Goal: Task Accomplishment & Management: Use online tool/utility

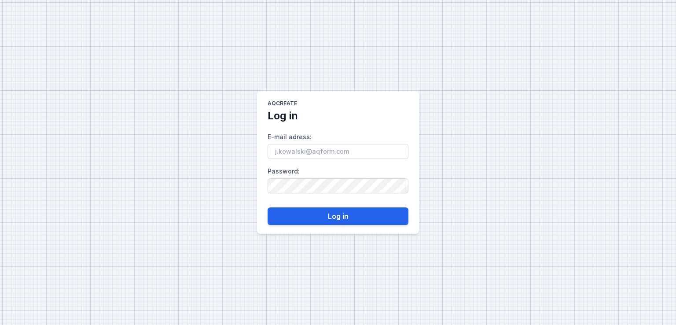
click at [289, 151] on input "E-mail adress :" at bounding box center [337, 151] width 141 height 15
type input "[EMAIL_ADDRESS][DOMAIN_NAME]"
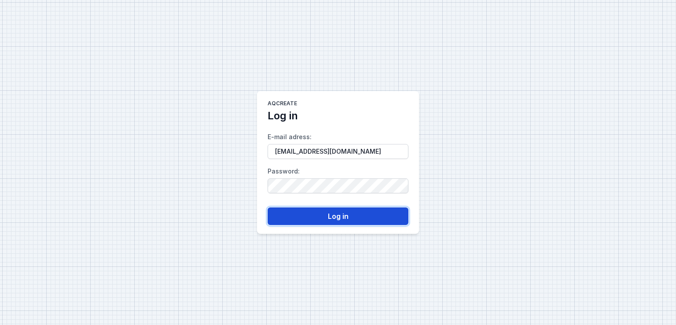
click at [320, 220] on button "Log in" at bounding box center [337, 216] width 141 height 18
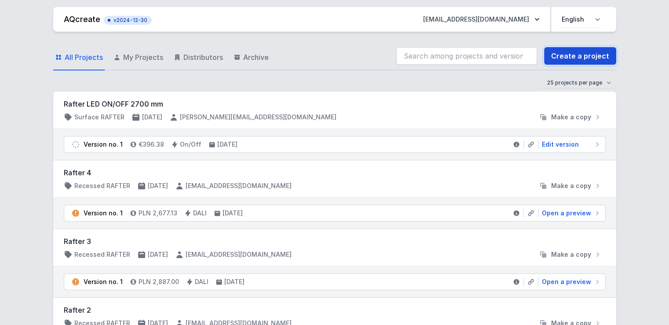
click at [579, 55] on link "Create a project" at bounding box center [580, 56] width 72 height 18
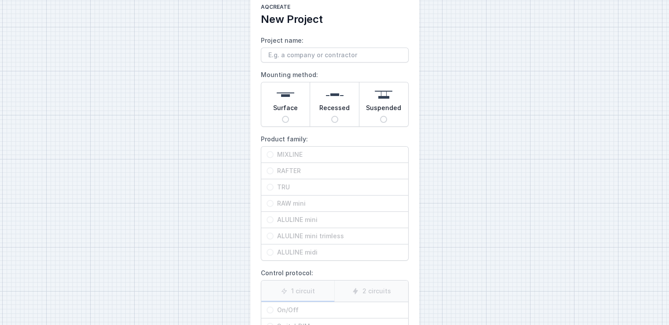
scroll to position [20, 0]
click at [287, 119] on input "Surface" at bounding box center [285, 118] width 7 height 7
radio input "true"
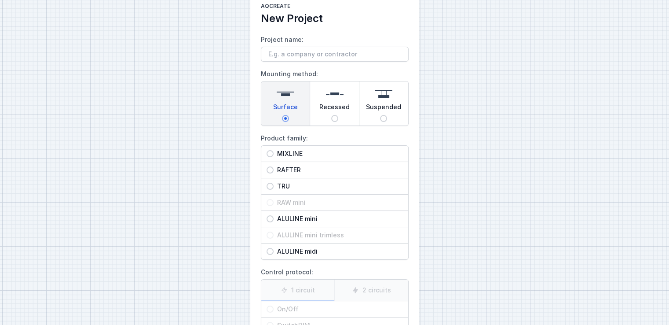
click at [287, 168] on span "RAFTER" at bounding box center [338, 169] width 129 height 9
click at [274, 168] on input "RAFTER" at bounding box center [270, 169] width 7 height 7
radio input "true"
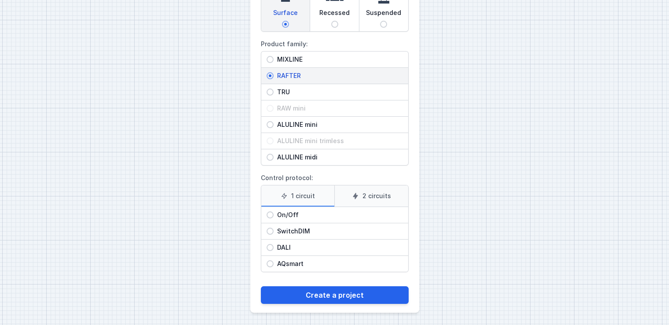
click at [292, 213] on span "On/Off" at bounding box center [338, 214] width 129 height 9
click at [274, 213] on input "On/Off" at bounding box center [270, 214] width 7 height 7
radio input "true"
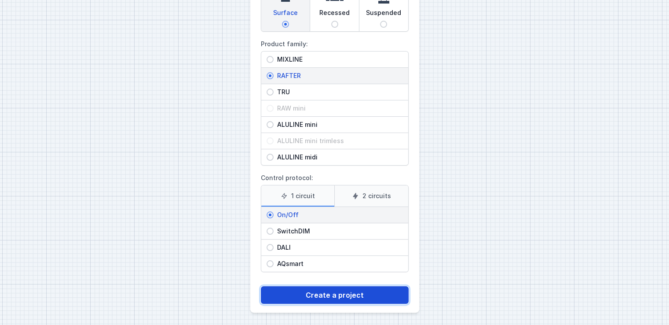
click at [331, 296] on button "Create a project" at bounding box center [335, 295] width 148 height 18
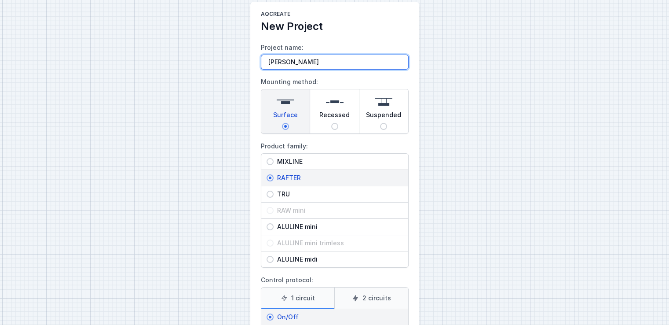
type input "[PERSON_NAME]"
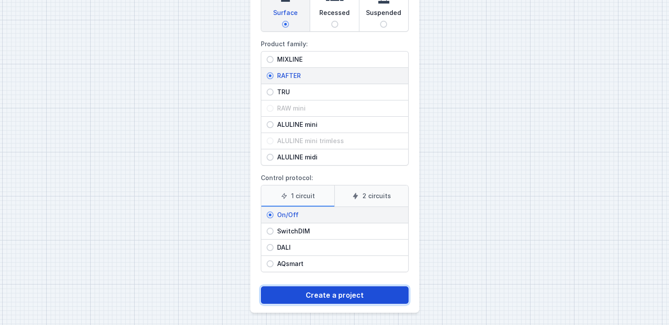
click at [368, 297] on button "Create a project" at bounding box center [335, 295] width 148 height 18
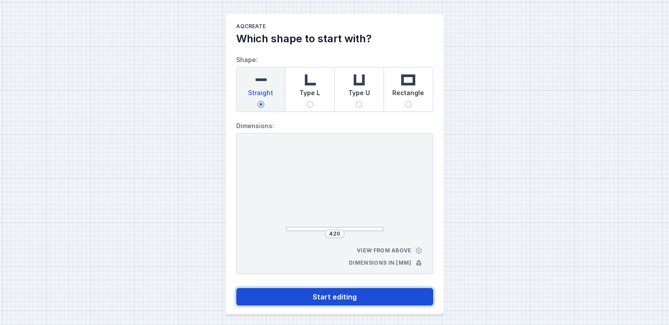
click at [341, 295] on button "Start editing" at bounding box center [334, 297] width 197 height 18
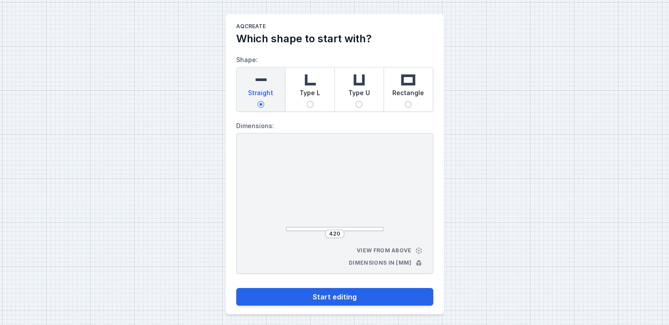
select select "M"
select select "3000"
